Goal: Information Seeking & Learning: Learn about a topic

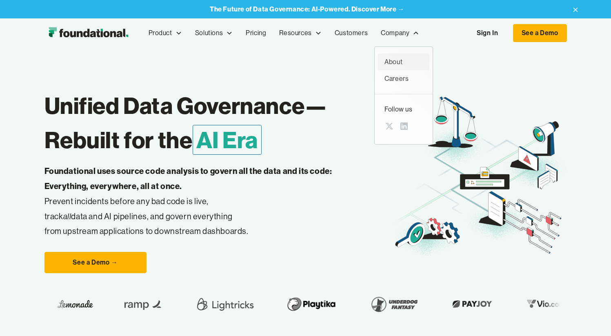
click at [395, 61] on div "About" at bounding box center [404, 62] width 38 height 11
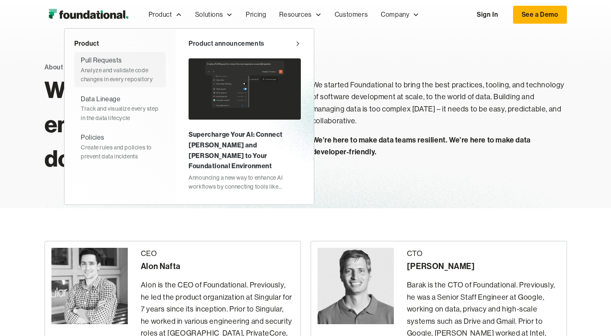
click at [115, 63] on div "Pull Requests" at bounding box center [101, 60] width 41 height 11
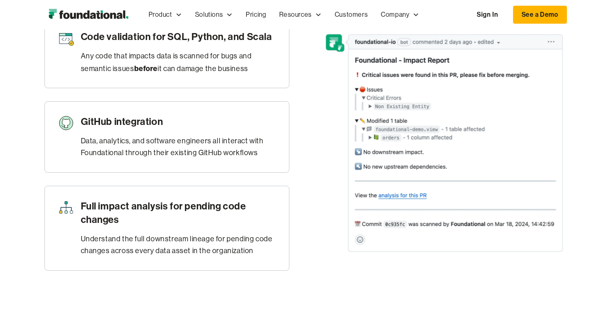
scroll to position [466, 0]
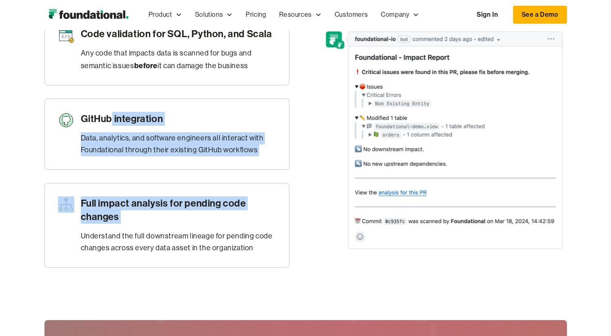
drag, startPoint x: 110, startPoint y: 120, endPoint x: 165, endPoint y: 229, distance: 121.8
click at [165, 229] on div "Code validation for SQL, Python, and Scala Any code that impacts data is scanne…" at bounding box center [167, 140] width 245 height 254
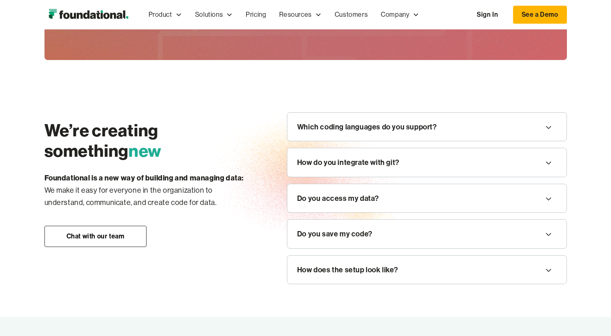
scroll to position [933, 0]
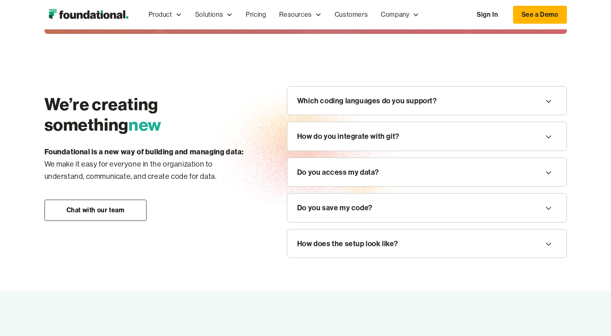
click at [305, 107] on div "Which coding languages do you support?" at bounding box center [427, 101] width 279 height 29
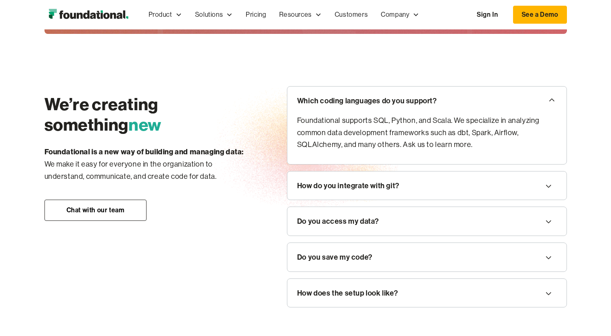
click at [395, 184] on div "How do you integrate with git?" at bounding box center [348, 186] width 103 height 12
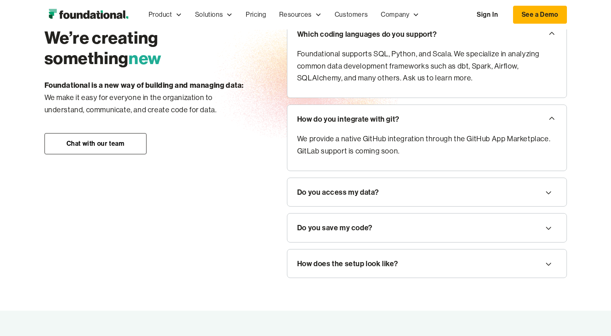
scroll to position [1017, 0]
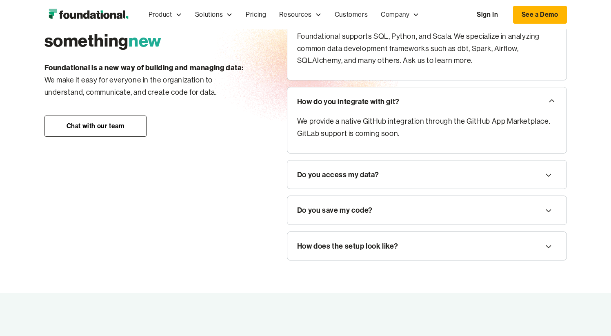
click at [453, 174] on div "Do you access my data?" at bounding box center [427, 175] width 279 height 29
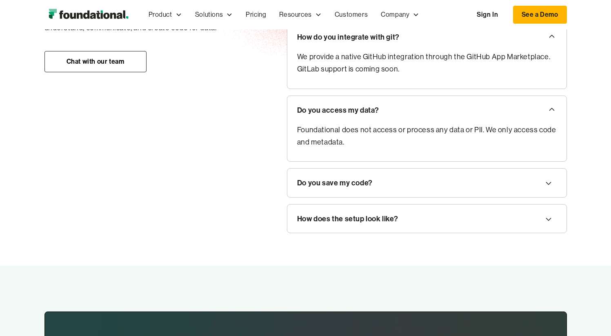
scroll to position [1089, 0]
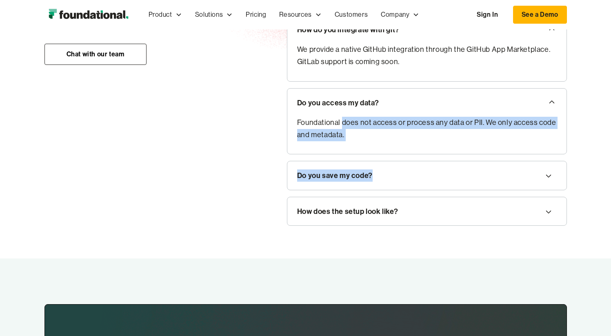
drag, startPoint x: 343, startPoint y: 119, endPoint x: 423, endPoint y: 179, distance: 99.8
click at [423, 179] on div "Which coding languages do you support? Foundational supports SQL, Python, and S…" at bounding box center [427, 78] width 280 height 296
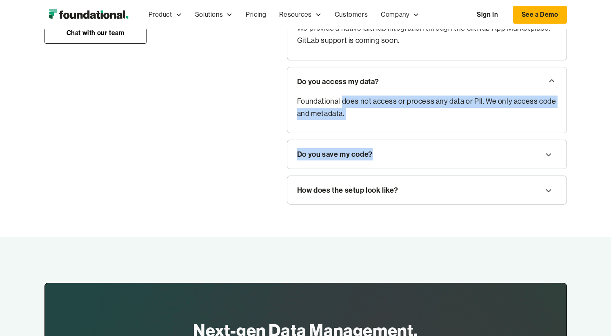
scroll to position [1159, 0]
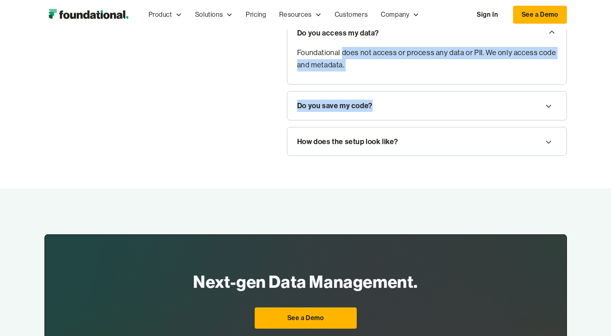
click at [384, 109] on div "Do you save my code?" at bounding box center [427, 105] width 279 height 29
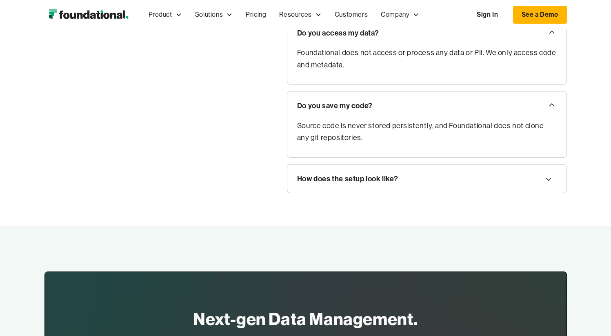
click at [448, 181] on div "How does the setup look like?" at bounding box center [427, 179] width 279 height 29
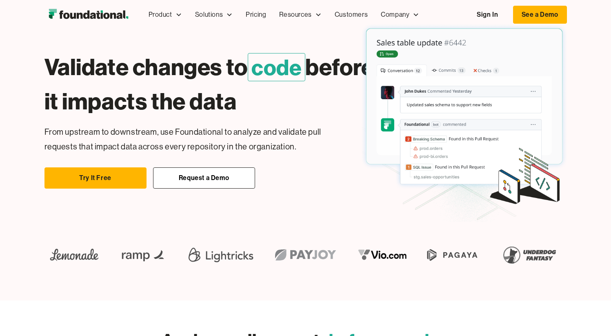
scroll to position [0, 0]
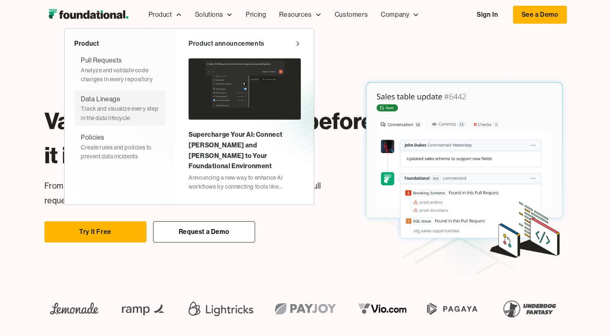
click at [112, 102] on div "Data Lineage" at bounding box center [101, 99] width 40 height 11
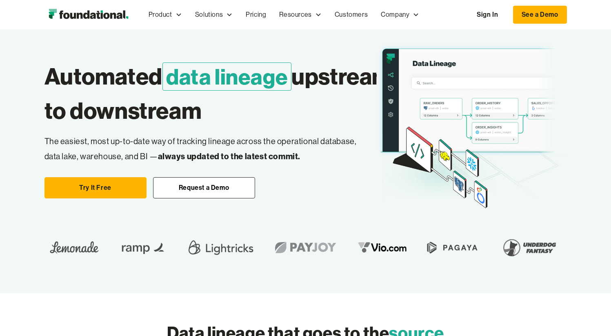
scroll to position [29, 0]
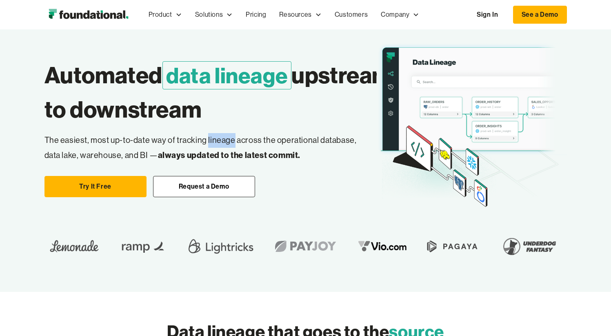
drag, startPoint x: 207, startPoint y: 148, endPoint x: 232, endPoint y: 146, distance: 25.0
click at [232, 146] on p "The easiest, most up-to-date way of tracking lineage across the operational dat…" at bounding box center [204, 148] width 319 height 30
copy p "lineage"
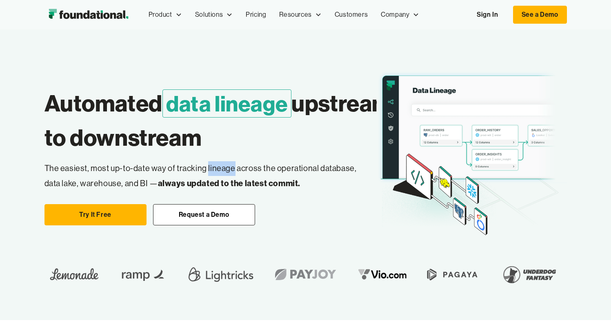
scroll to position [0, 0]
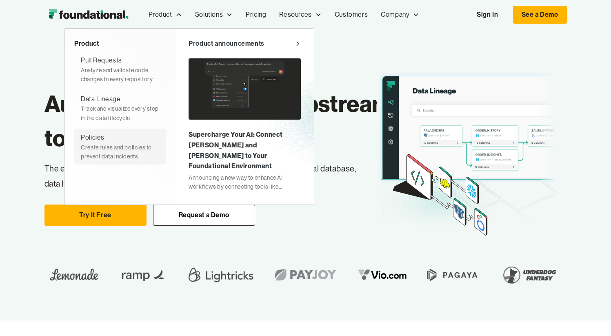
click at [87, 138] on div "Policies" at bounding box center [93, 137] width 24 height 11
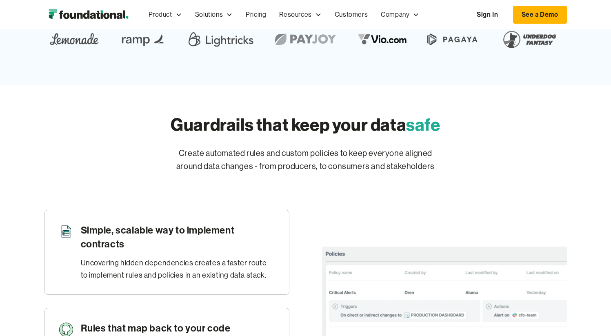
scroll to position [277, 0]
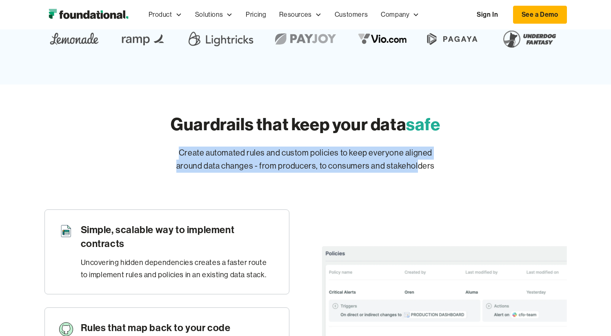
drag, startPoint x: 179, startPoint y: 152, endPoint x: 417, endPoint y: 168, distance: 238.7
click at [417, 168] on p "Create automated rules and custom policies to keep everyone aligned around data…" at bounding box center [306, 160] width 523 height 26
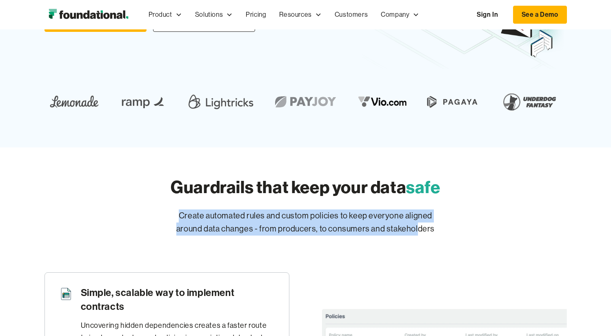
scroll to position [200, 0]
